Goal: Task Accomplishment & Management: Manage account settings

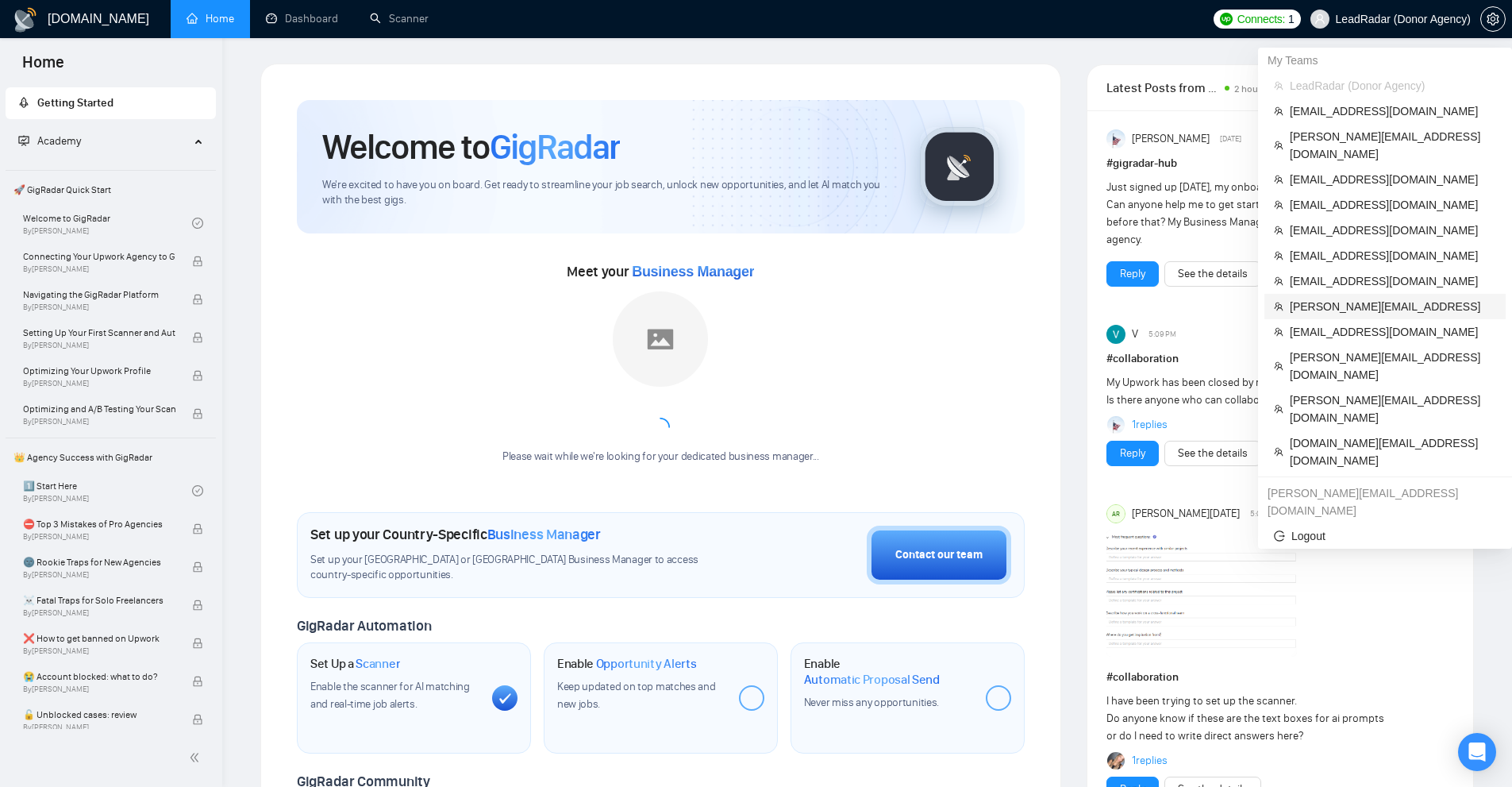
click at [1337, 298] on span "[PERSON_NAME][EMAIL_ADDRESS]" at bounding box center [1392, 306] width 206 height 17
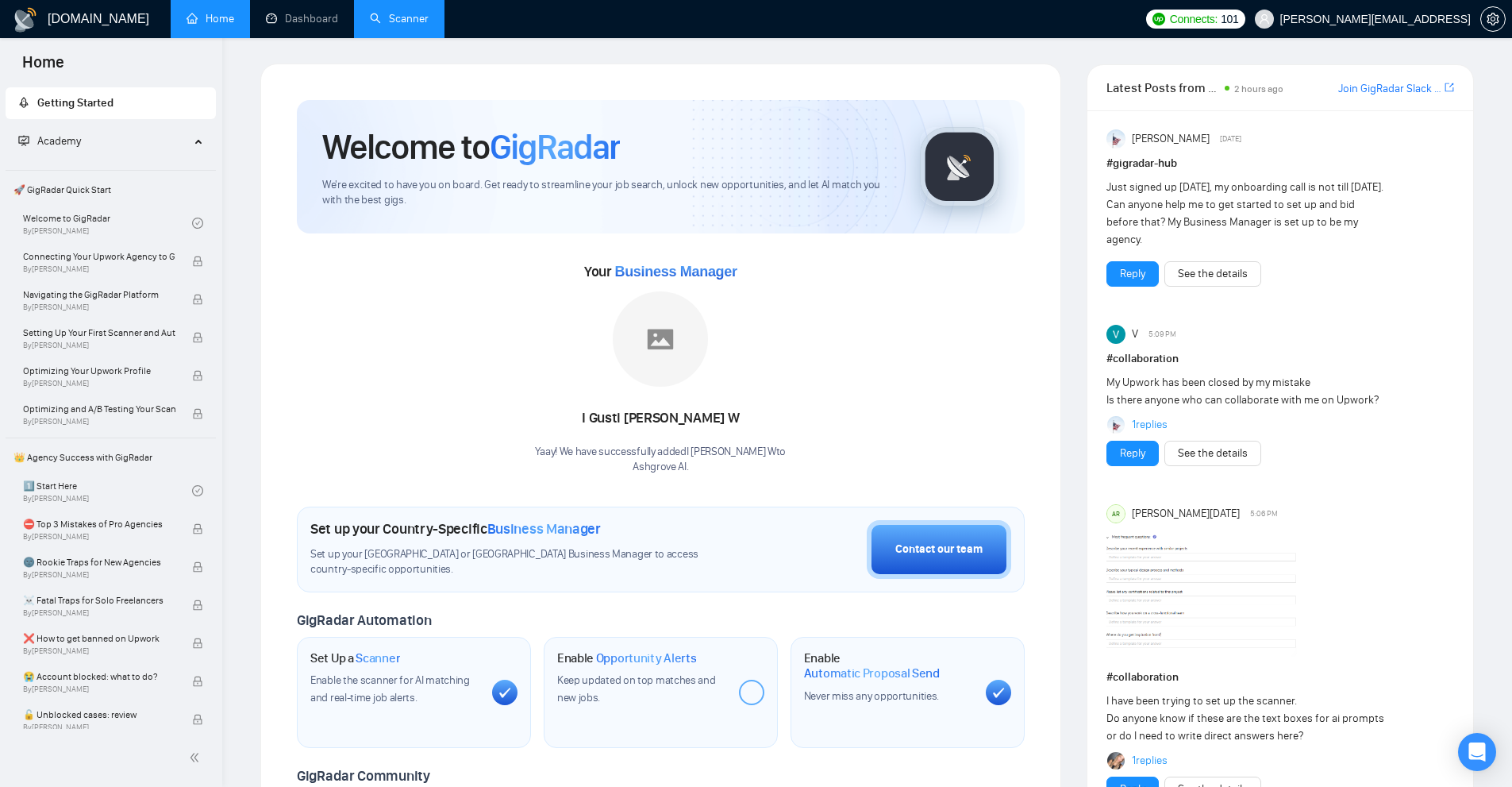
click at [381, 22] on link "Scanner" at bounding box center [398, 18] width 59 height 14
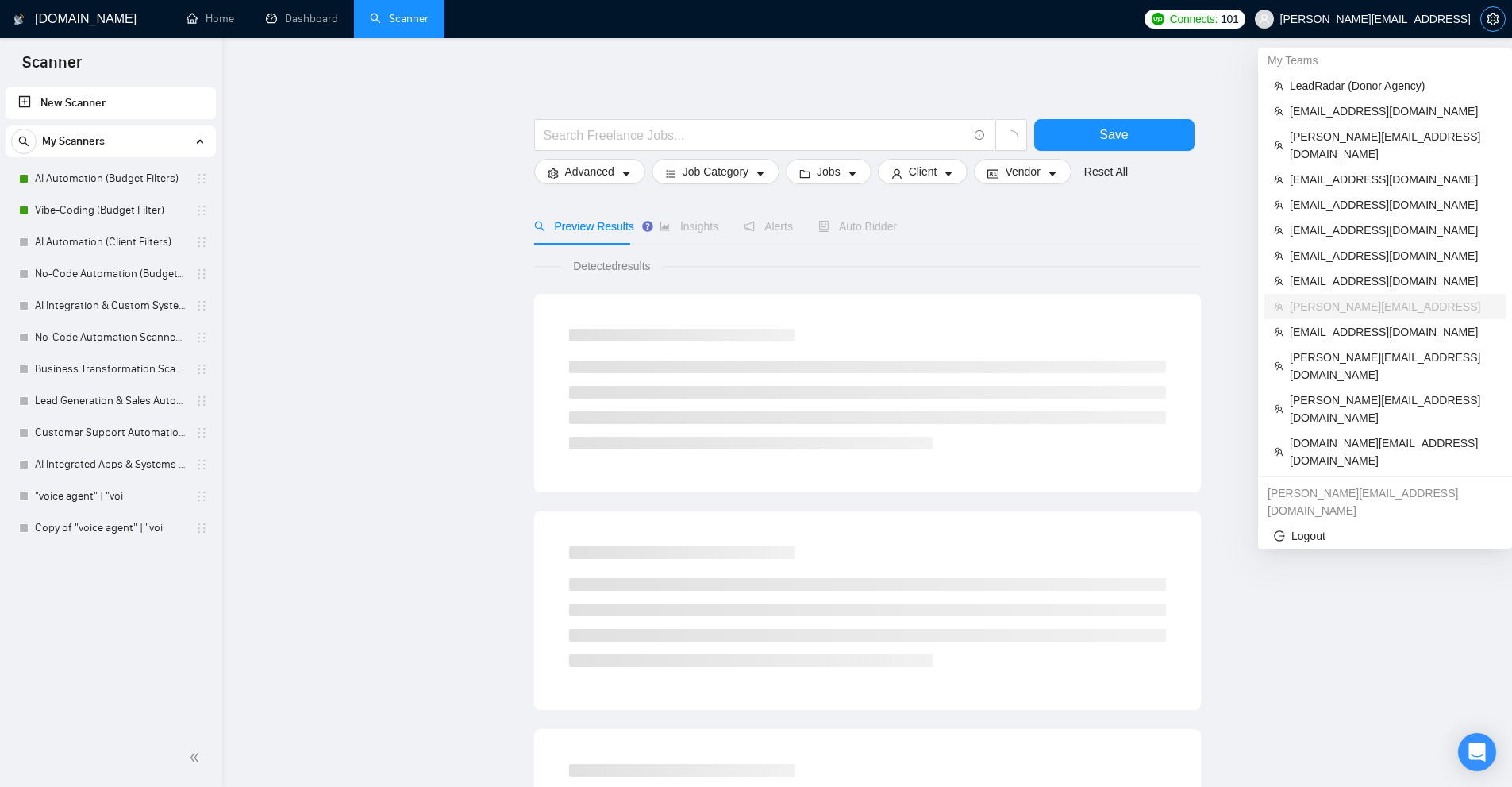
click at [1493, 19] on icon "setting" at bounding box center [1493, 19] width 13 height 13
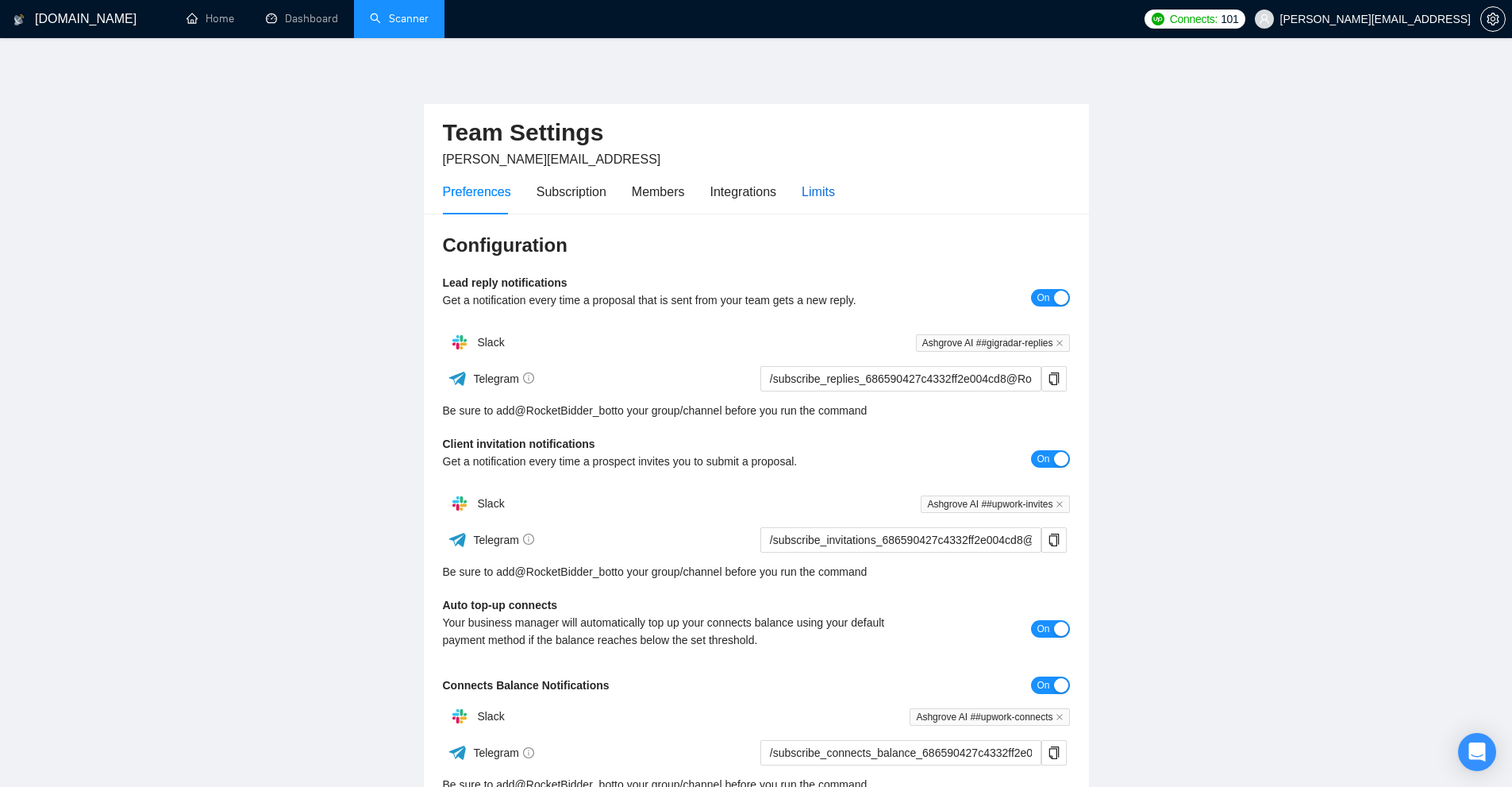
click at [824, 198] on div "Limits" at bounding box center [818, 192] width 34 height 20
